Goal: Navigation & Orientation: Understand site structure

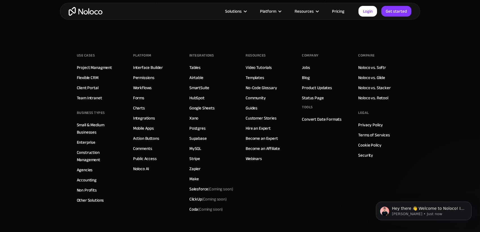
scroll to position [3183, 0]
click at [382, 79] on link "Noloco vs. Glide" at bounding box center [371, 76] width 27 height 7
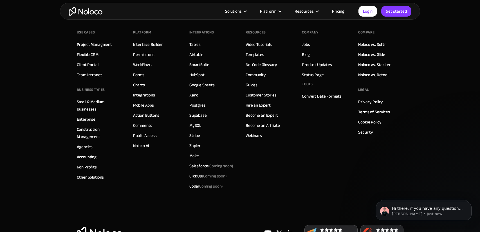
scroll to position [1553, 0]
click at [265, 123] on link "Become an Affiliate" at bounding box center [263, 125] width 34 height 7
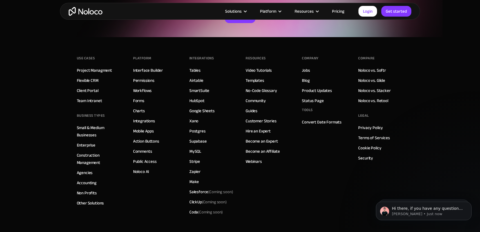
scroll to position [844, 0]
click at [376, 77] on link "Noloco vs. Glide" at bounding box center [371, 80] width 27 height 7
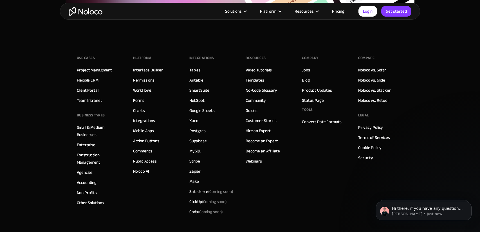
scroll to position [1528, 0]
click at [309, 69] on link "Jobs" at bounding box center [306, 69] width 8 height 7
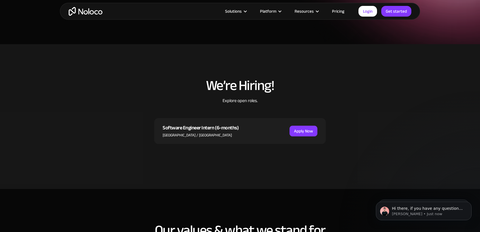
scroll to position [625, 0]
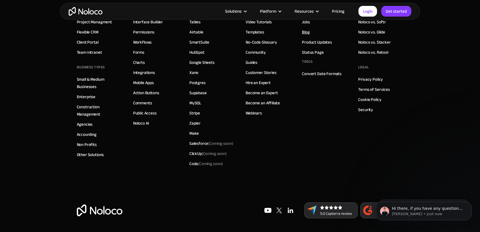
click at [307, 34] on link "Blog" at bounding box center [306, 31] width 8 height 7
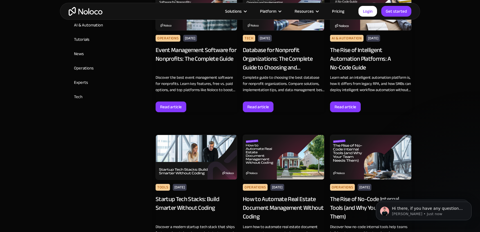
scroll to position [330, 0]
